Goal: Information Seeking & Learning: Compare options

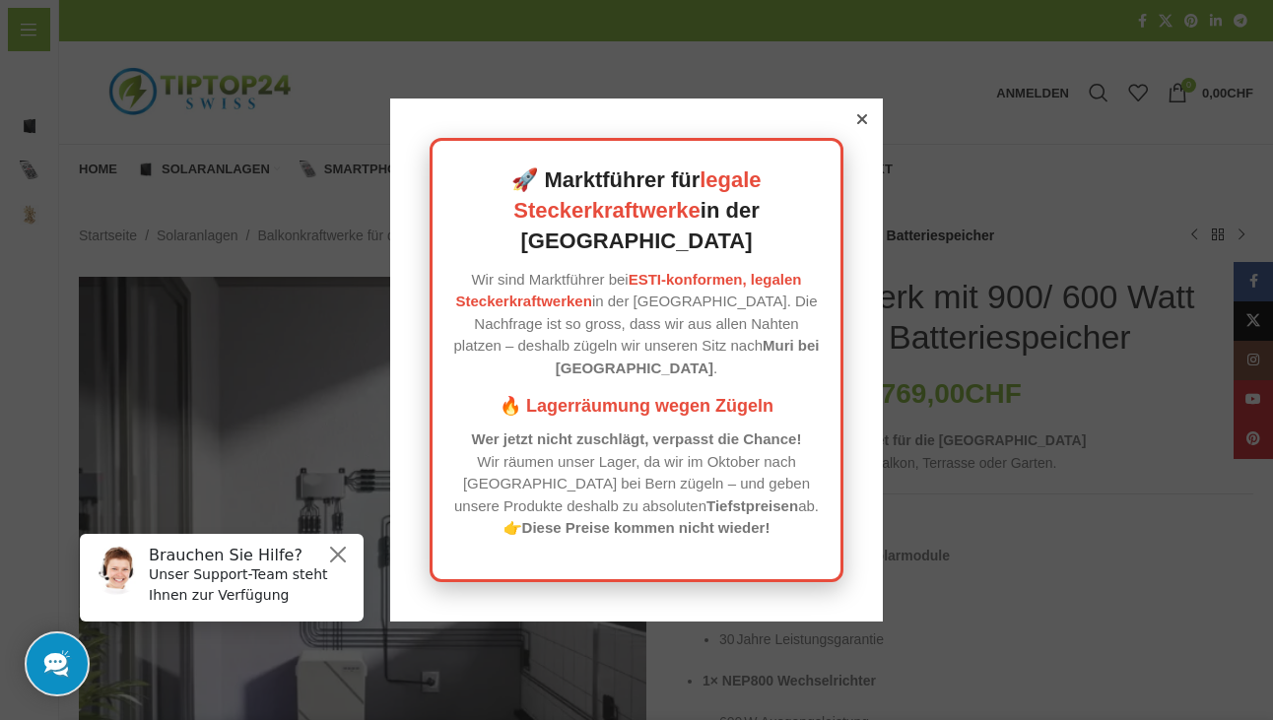
click at [853, 128] on div at bounding box center [862, 119] width 18 height 18
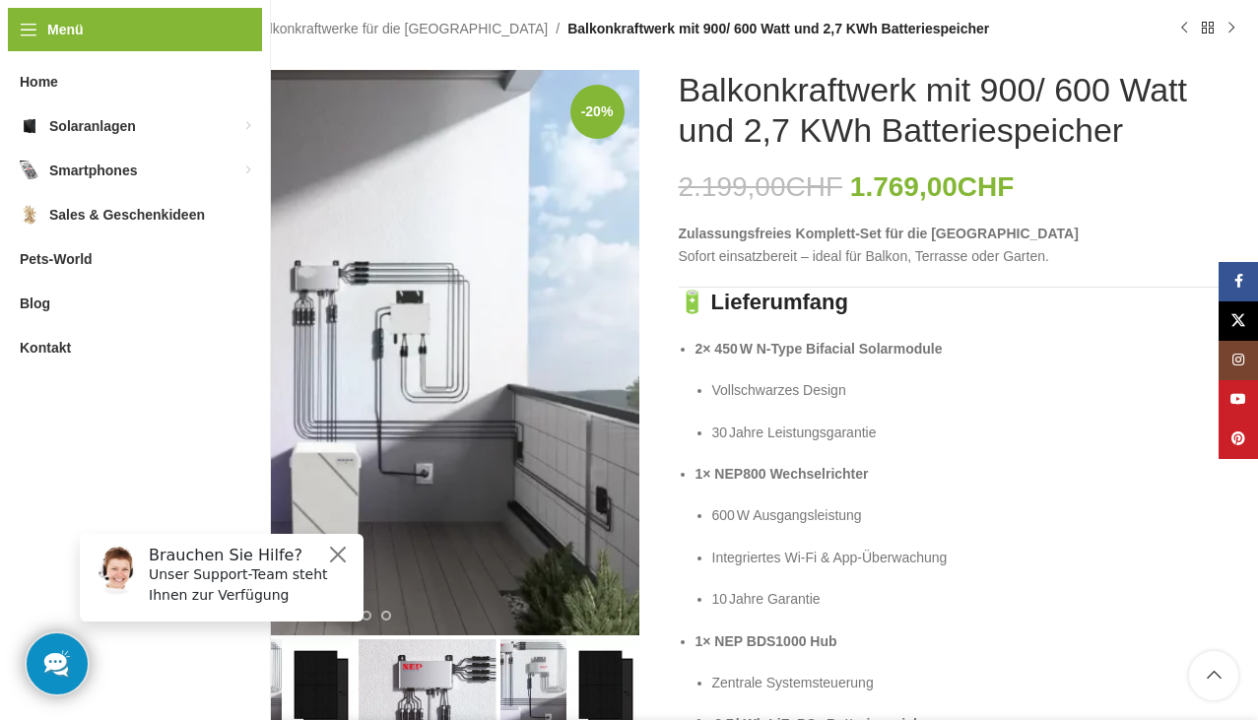
scroll to position [197, 0]
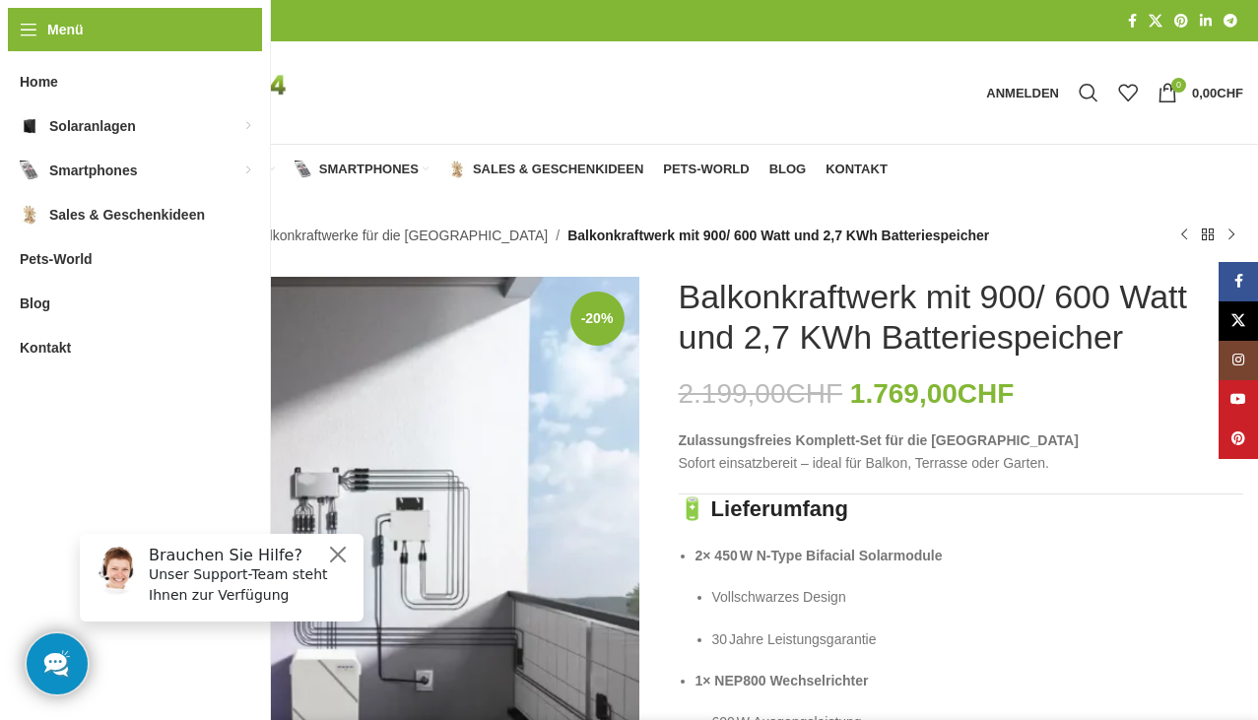
click at [400, 234] on link "Balkonkraftwerke für die [GEOGRAPHIC_DATA]" at bounding box center [400, 236] width 296 height 22
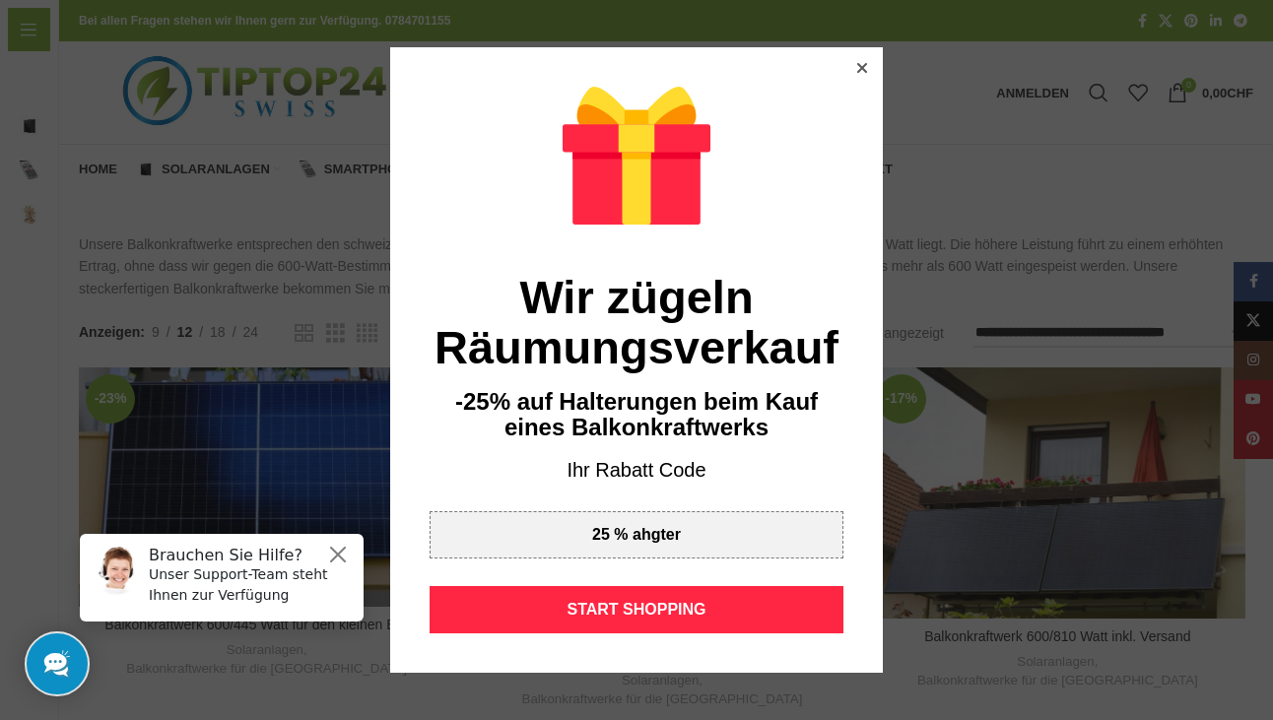
click at [859, 65] on icon at bounding box center [862, 68] width 10 height 10
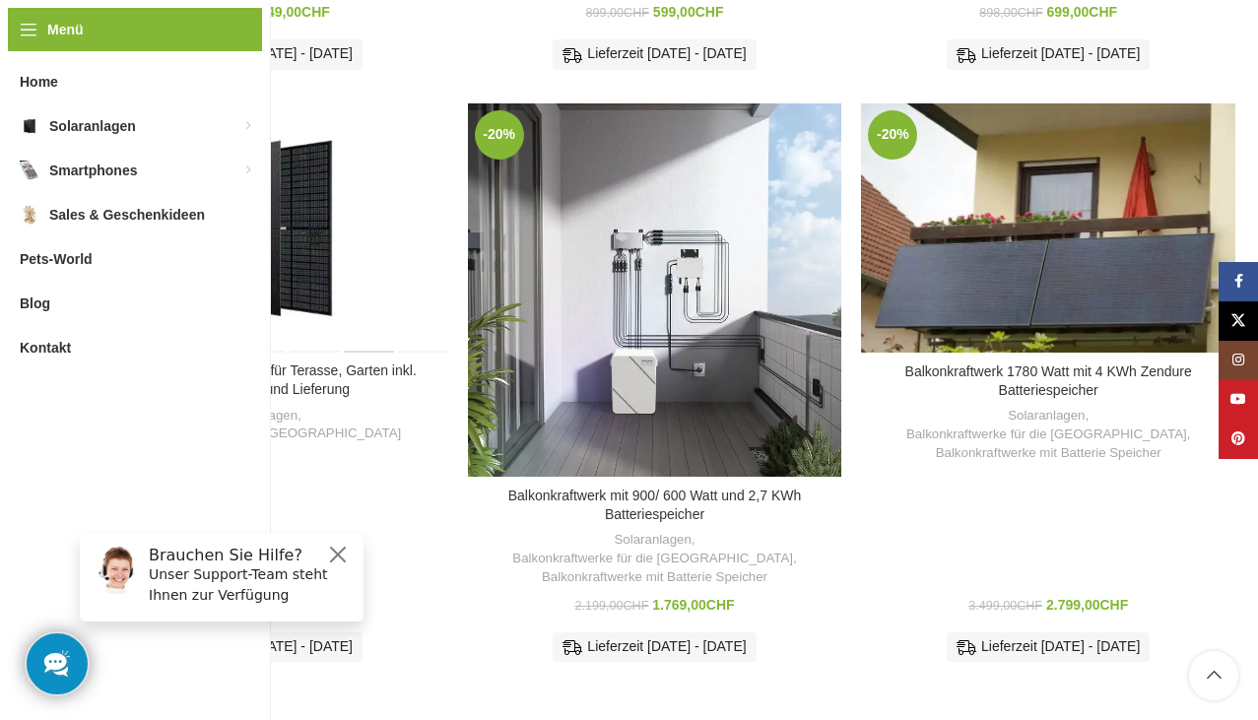
scroll to position [1183, 0]
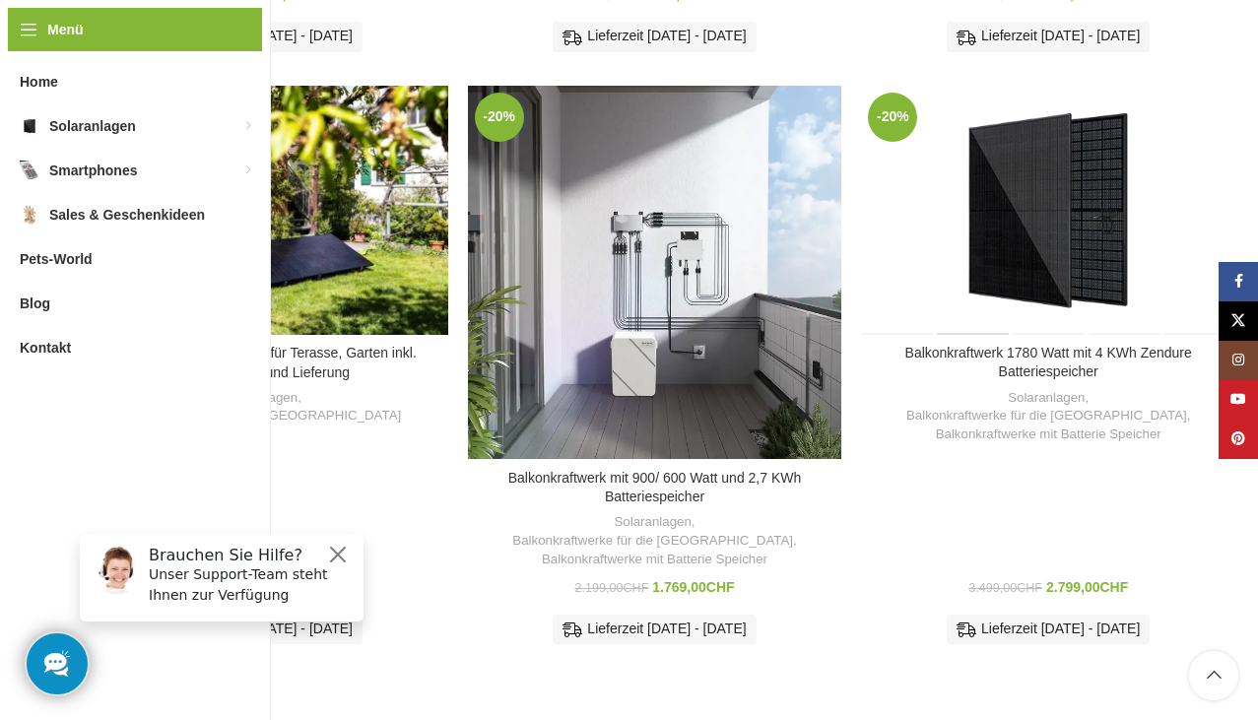
click at [1005, 203] on div "Balkonkraftwerk 1780 Watt mit 4 KWh Zendure Batteriespeicher" at bounding box center [973, 210] width 75 height 249
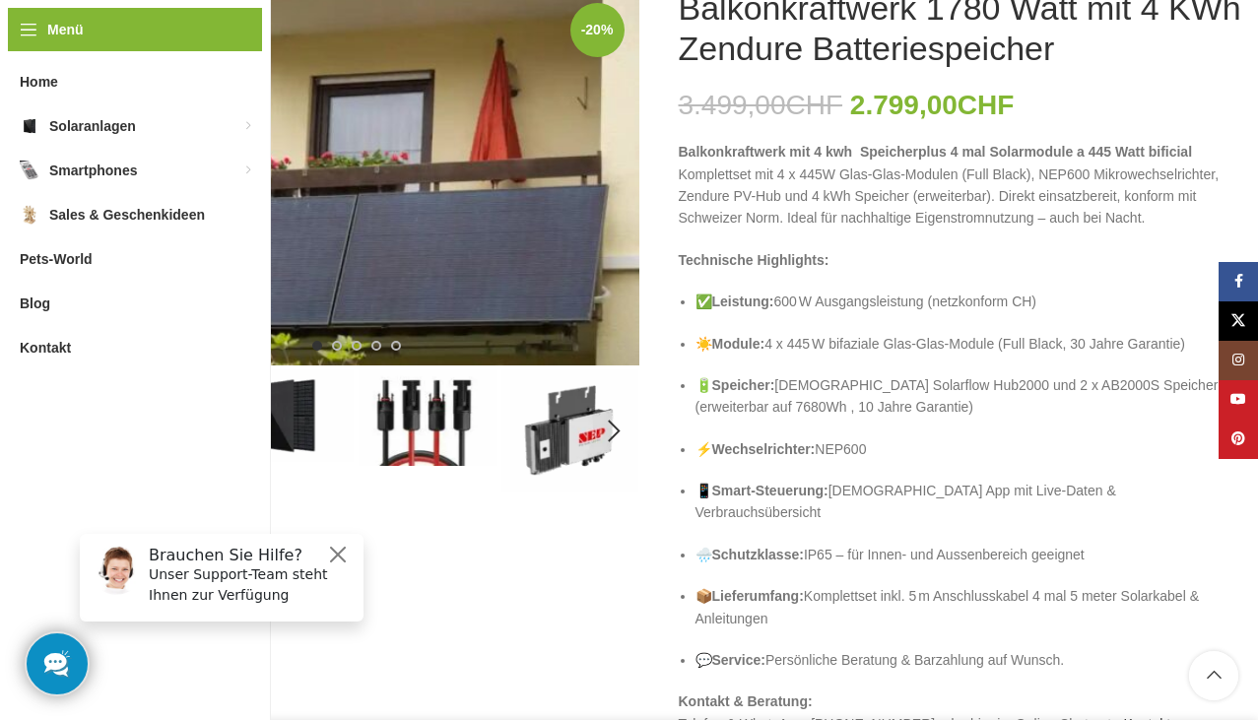
scroll to position [296, 0]
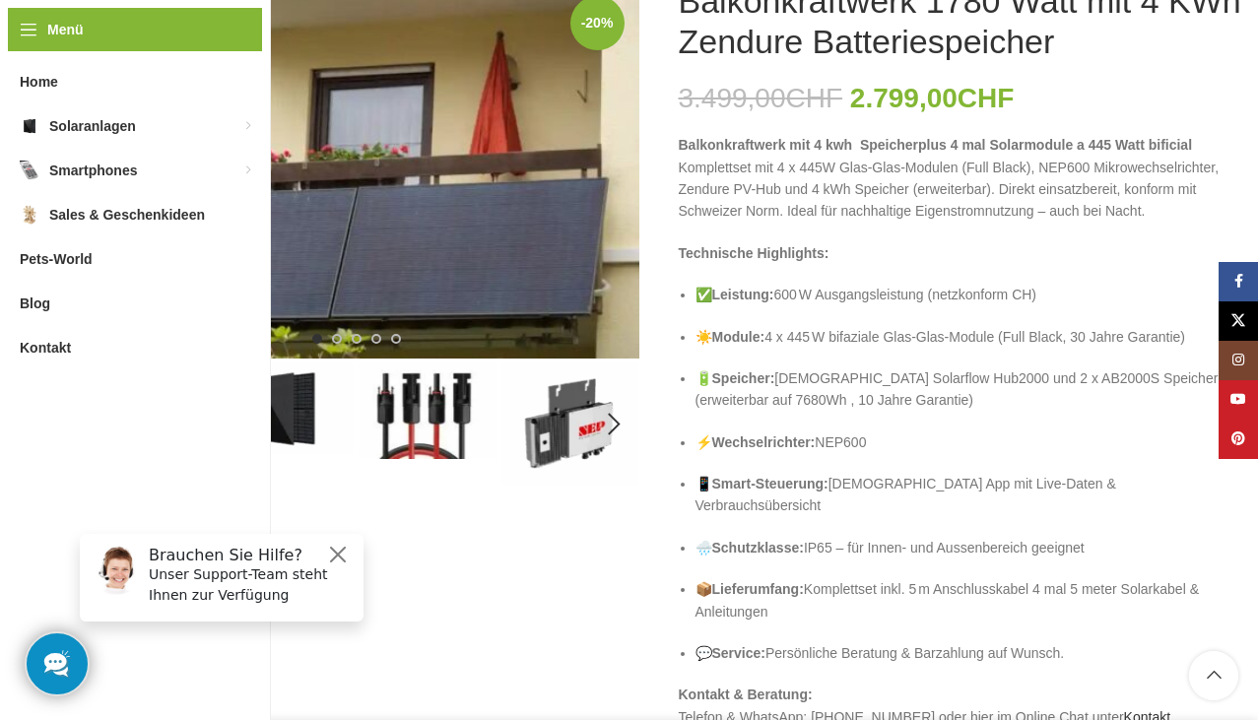
click at [285, 400] on img "2 / 5" at bounding box center [285, 409] width 138 height 93
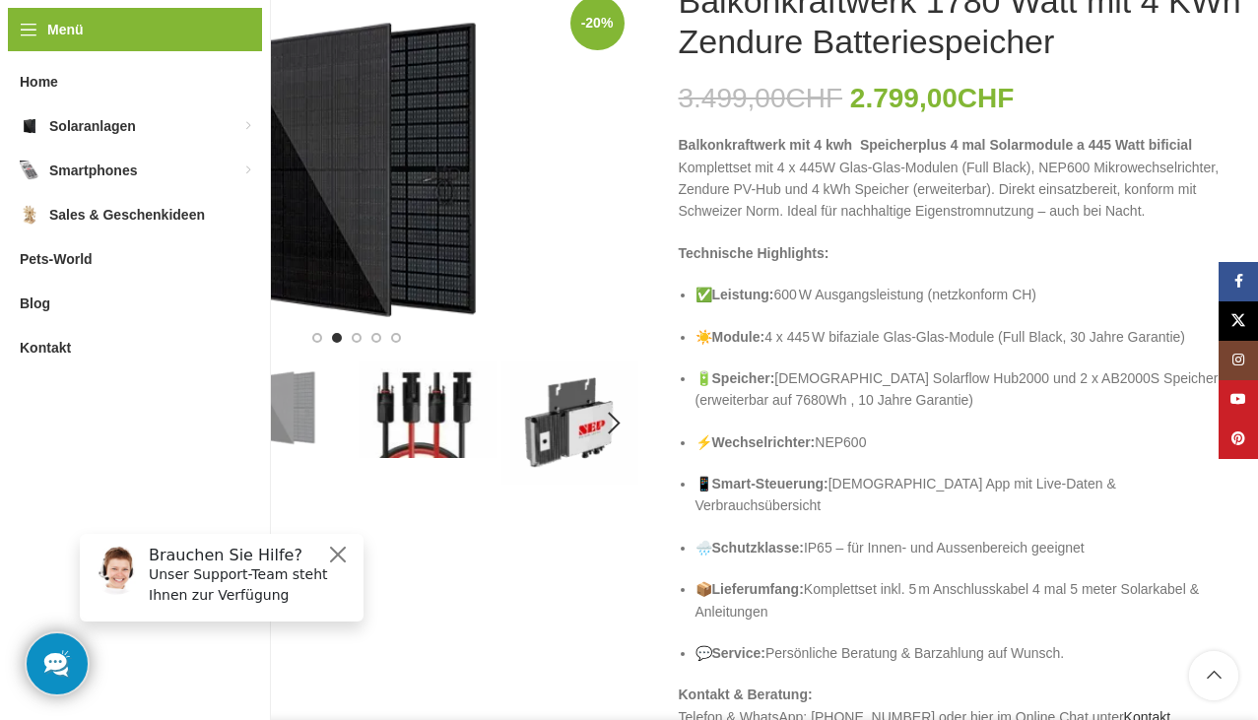
click at [418, 407] on img "3 / 5" at bounding box center [428, 410] width 138 height 97
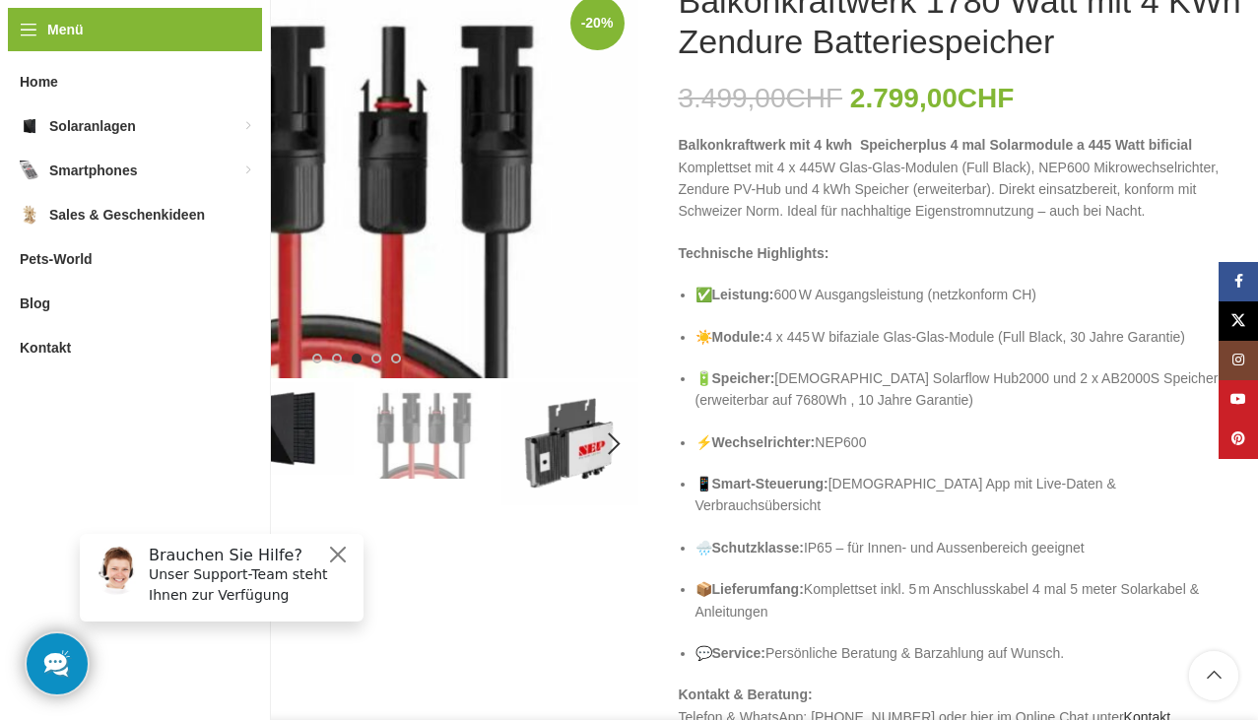
click at [580, 439] on img "4 / 5" at bounding box center [570, 443] width 138 height 123
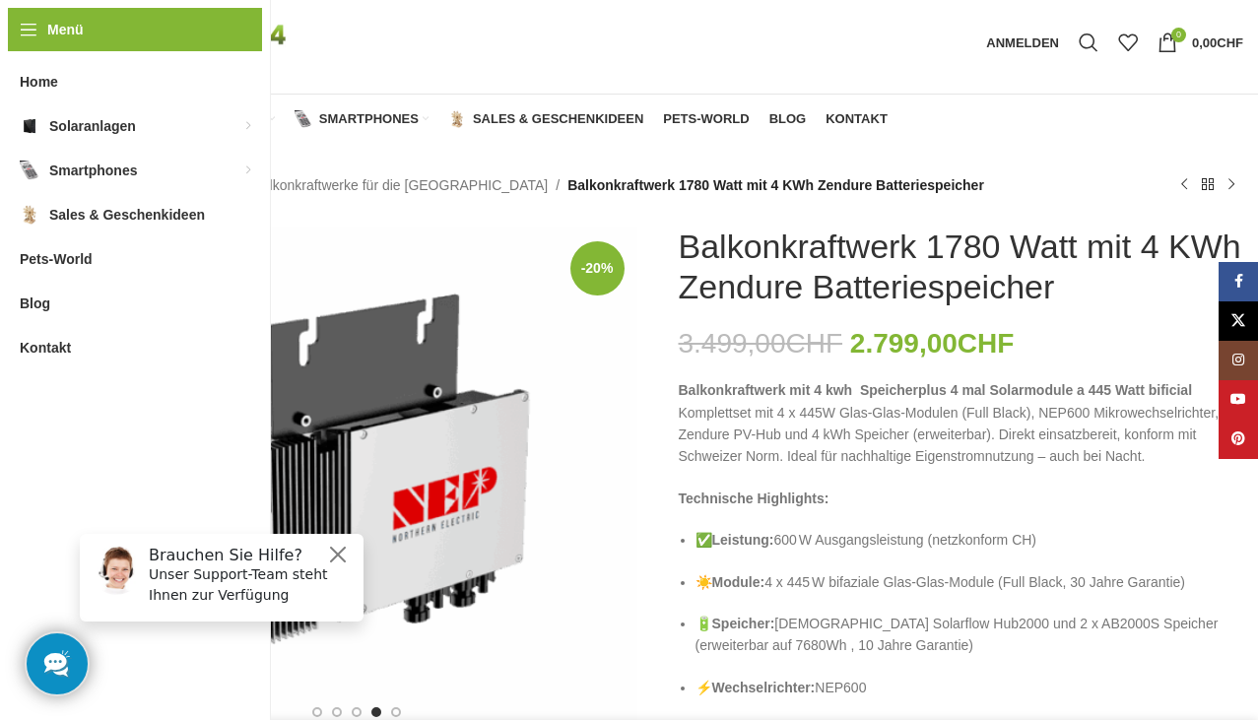
scroll to position [0, 0]
